Goal: Transaction & Acquisition: Download file/media

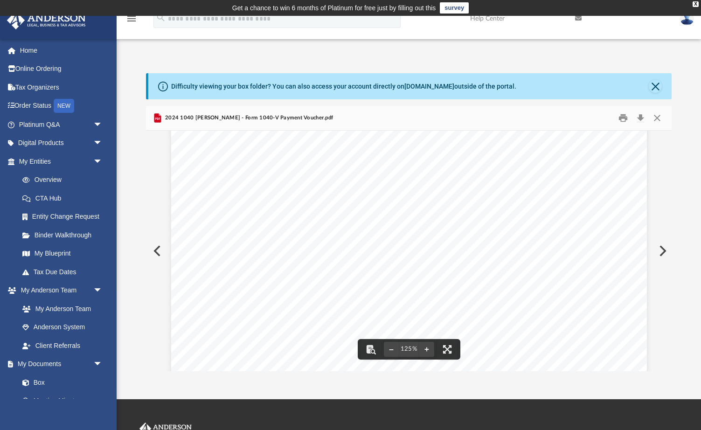
scroll to position [291, 0]
click at [622, 118] on button "Print" at bounding box center [623, 118] width 19 height 14
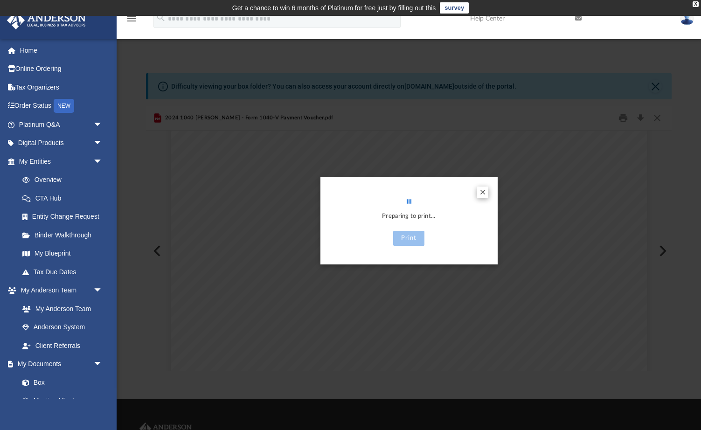
click at [481, 187] on button "Preview" at bounding box center [482, 192] width 11 height 11
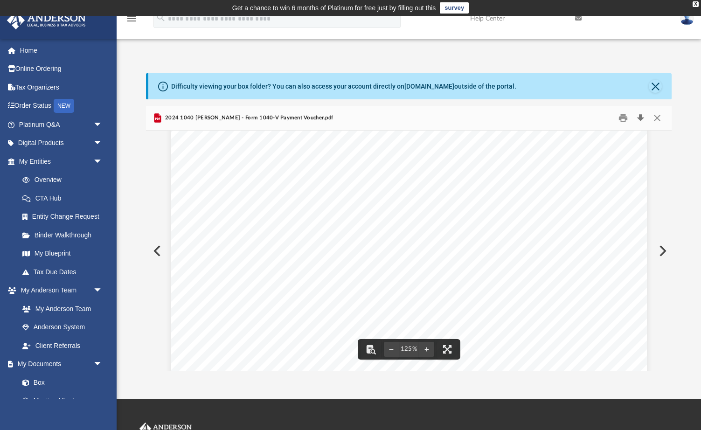
click at [640, 120] on button "Download" at bounding box center [640, 118] width 17 height 14
click at [642, 113] on button "Download" at bounding box center [640, 118] width 17 height 14
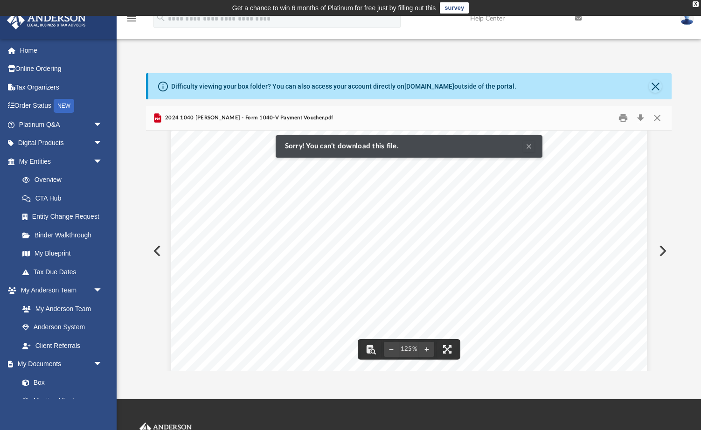
click at [400, 172] on div "410681 [DATE] OMB No. 1545-0074 For Privacy Act and Paperwork Reduction Act Not…" at bounding box center [409, 154] width 476 height 616
click at [433, 205] on div "410681 [DATE] OMB No. 1545-0074 For Privacy Act and Paperwork Reduction Act Not…" at bounding box center [409, 154] width 476 height 616
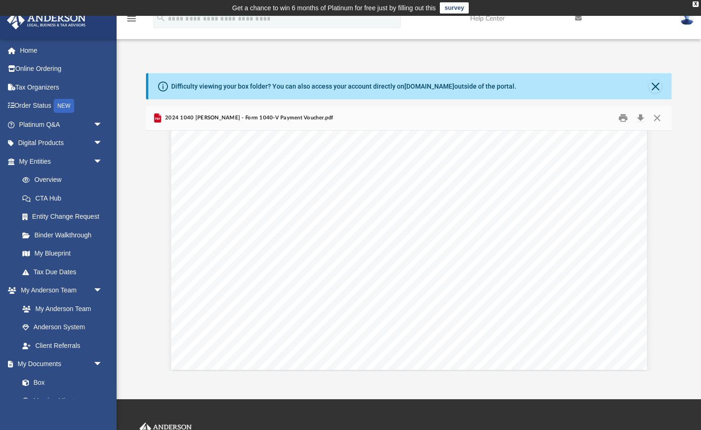
scroll to position [383, 0]
click at [625, 118] on button "Print" at bounding box center [623, 118] width 19 height 14
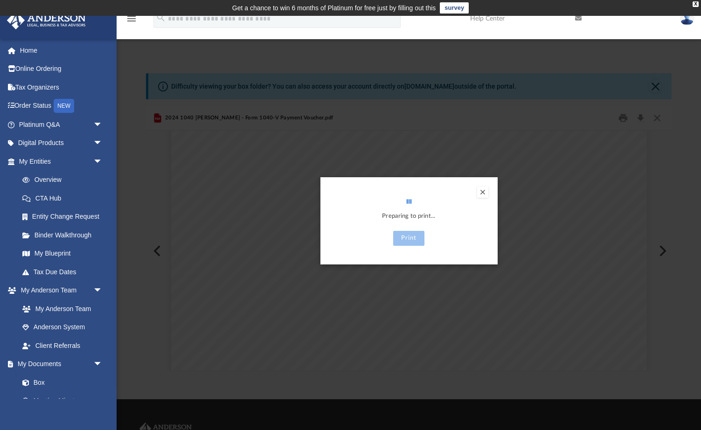
scroll to position [0, 0]
click at [657, 119] on div "Preview" at bounding box center [350, 215] width 701 height 430
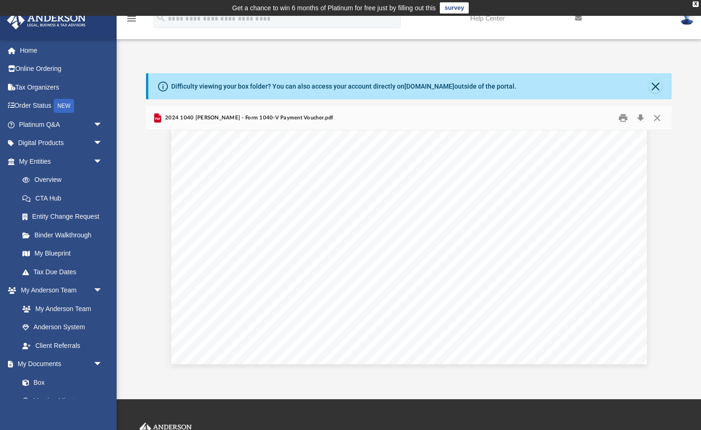
scroll to position [389, 0]
click at [309, 117] on span "2024 1040 [PERSON_NAME] - Form 1040-V Payment Voucher.pdf" at bounding box center [248, 118] width 170 height 8
click at [640, 120] on button "Download" at bounding box center [640, 118] width 17 height 14
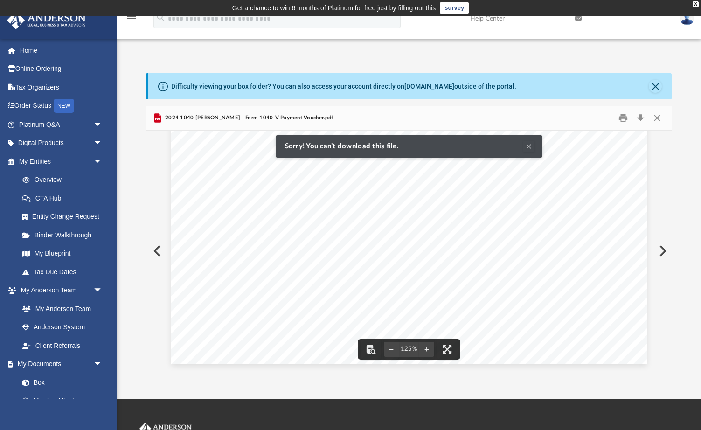
click at [554, 311] on div "410681 [DATE] OMB No. 1545-0074 For Privacy Act and Paperwork Reduction Act Not…" at bounding box center [409, 56] width 476 height 616
